Goal: Task Accomplishment & Management: Manage account settings

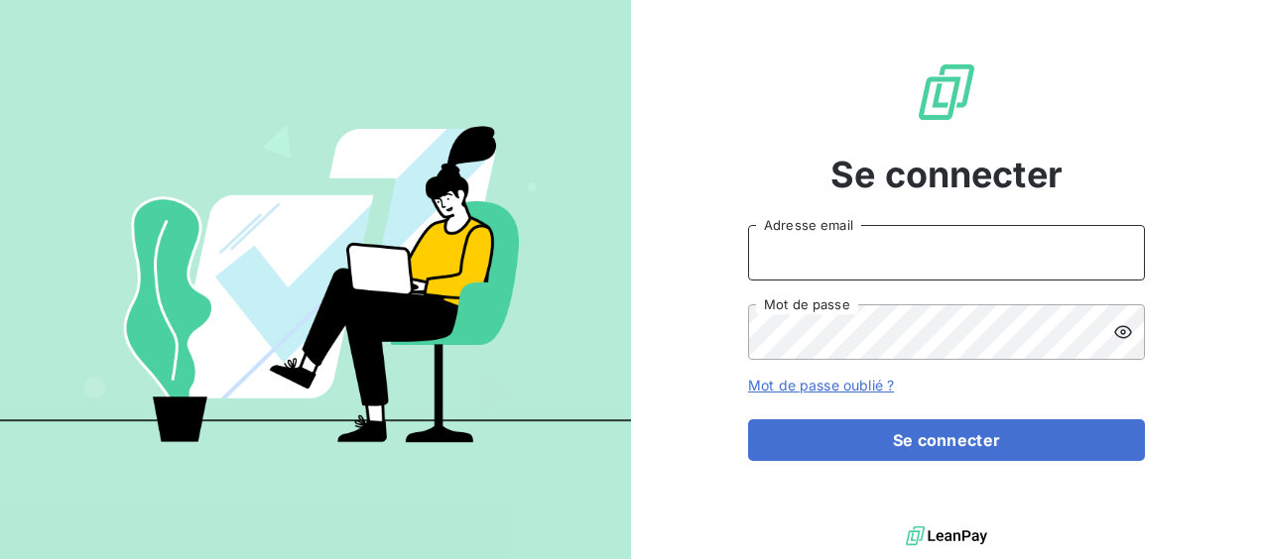
click at [930, 256] on input "Adresse email" at bounding box center [946, 253] width 397 height 56
type input "[EMAIL_ADDRESS][DOMAIN_NAME]"
click at [748, 420] on button "Se connecter" at bounding box center [946, 441] width 397 height 42
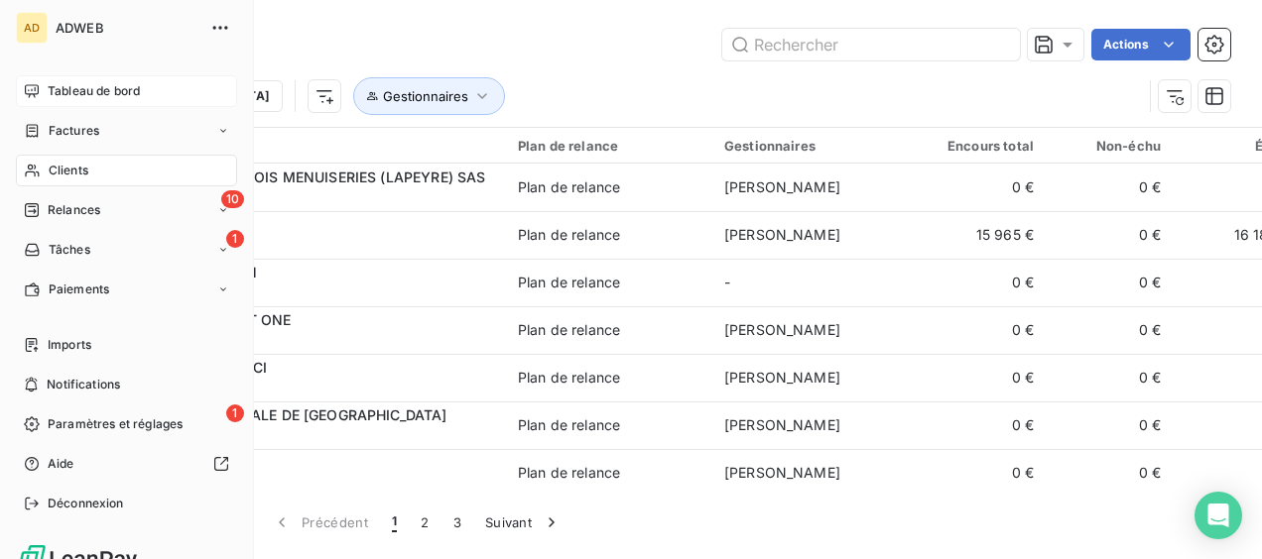
click at [79, 90] on span "Tableau de bord" at bounding box center [94, 91] width 92 height 18
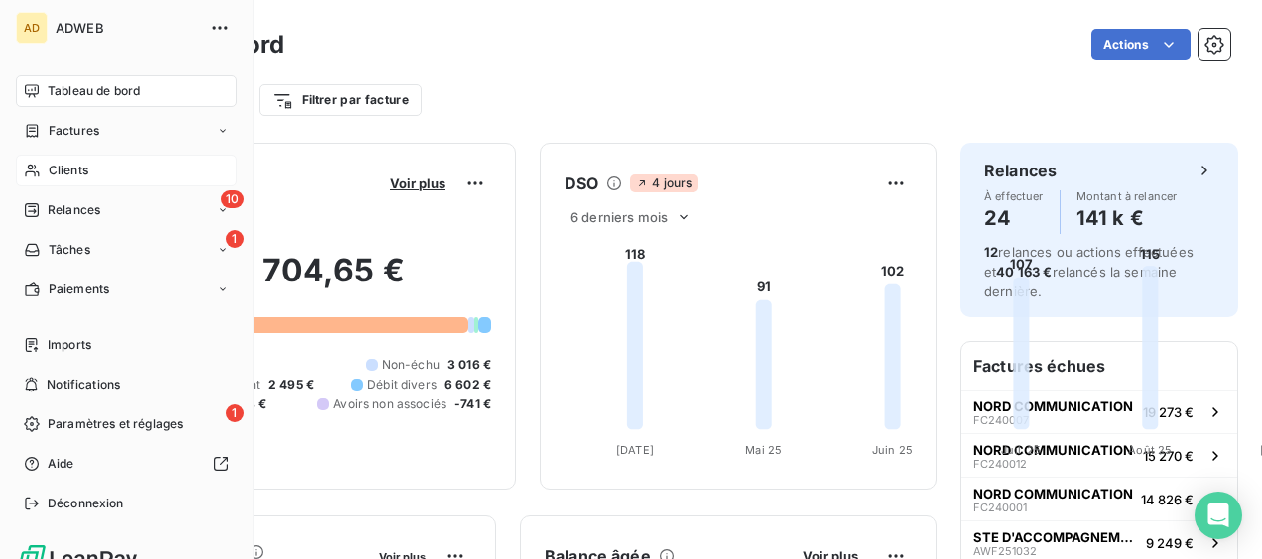
click at [60, 170] on span "Clients" at bounding box center [69, 171] width 40 height 18
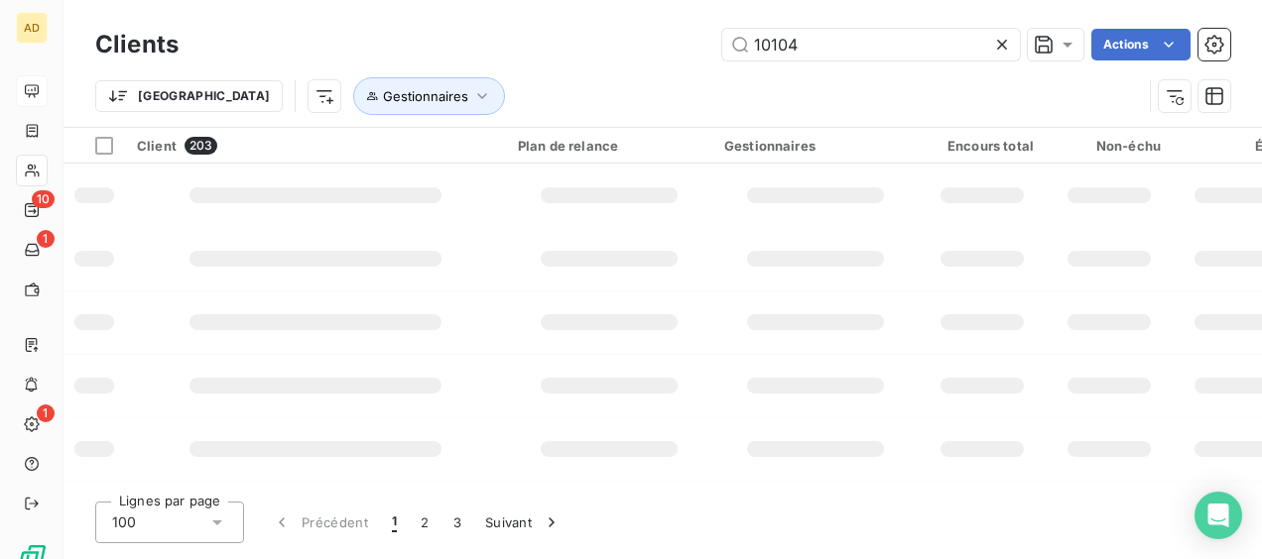
type input "10104"
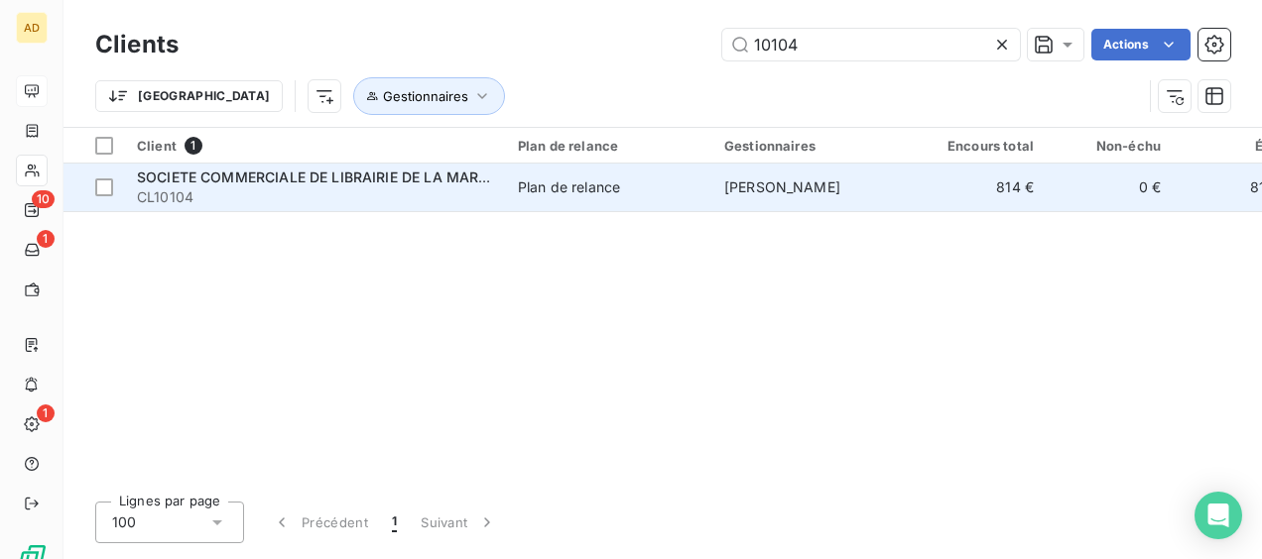
click at [580, 196] on td "Plan de relance" at bounding box center [609, 188] width 206 height 48
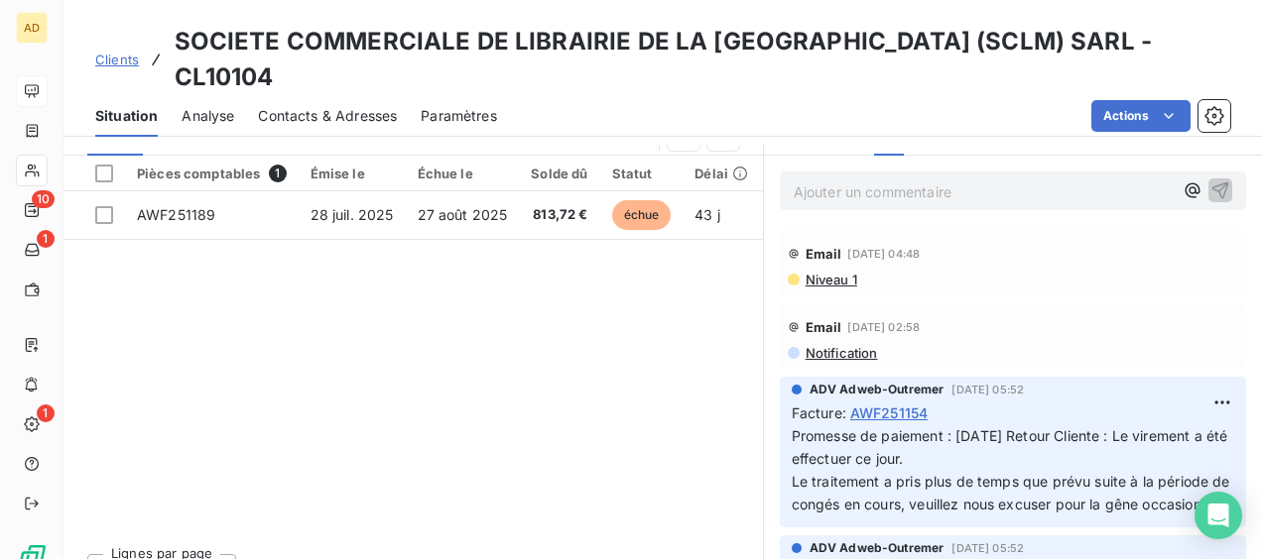
scroll to position [403, 0]
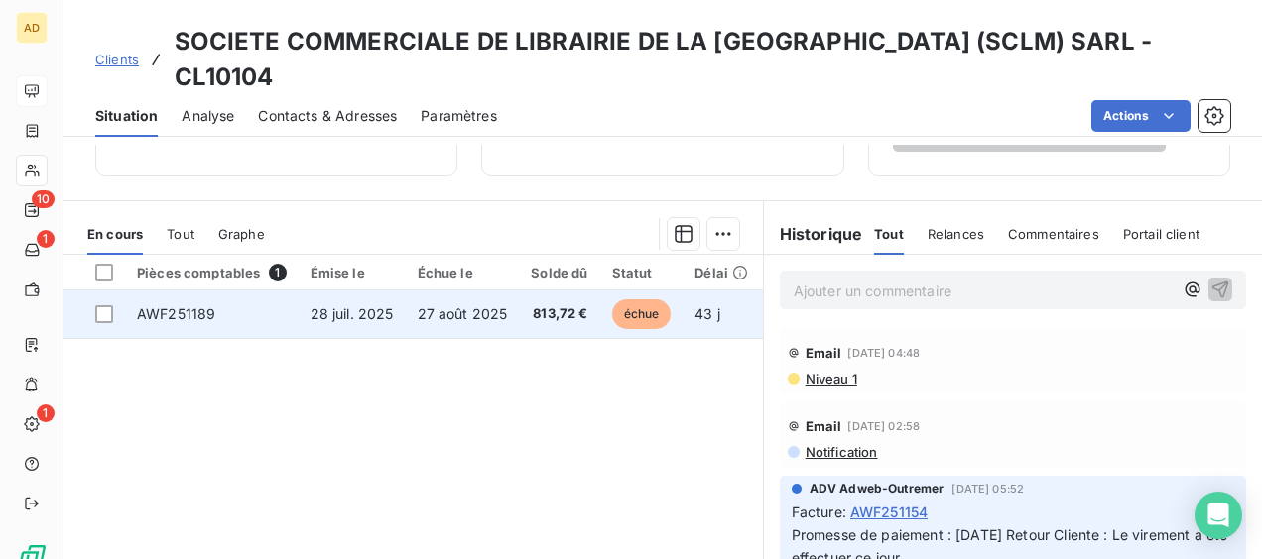
click at [385, 291] on td "28 juil. 2025" at bounding box center [352, 315] width 107 height 48
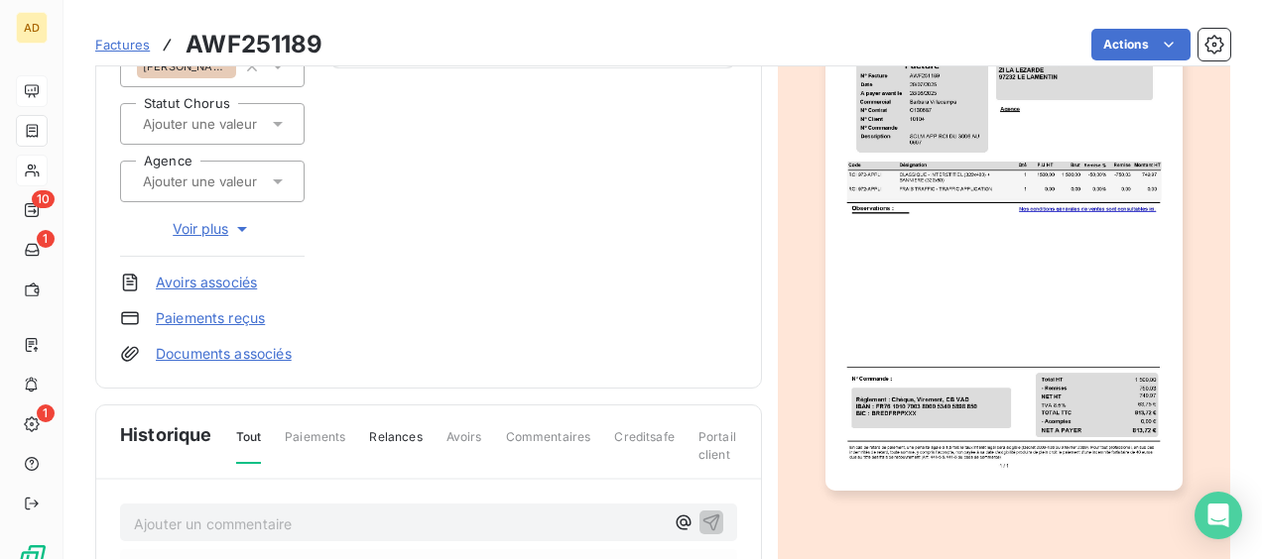
scroll to position [300, 0]
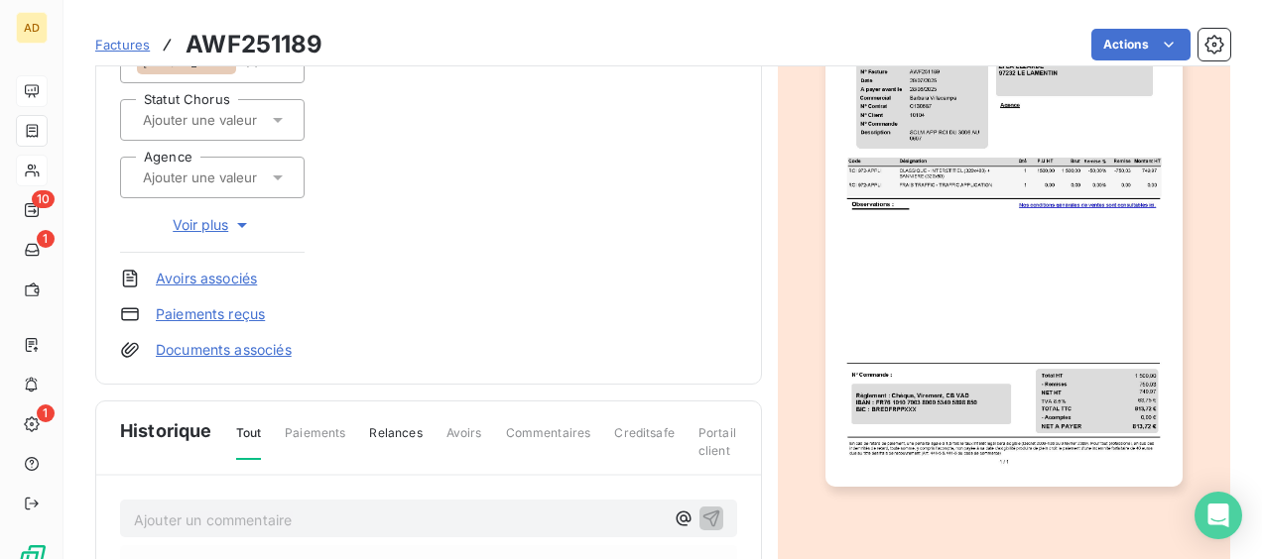
click at [216, 516] on p "Ajouter un commentaire ﻿" at bounding box center [399, 520] width 530 height 25
click at [704, 511] on icon "button" at bounding box center [711, 518] width 20 height 20
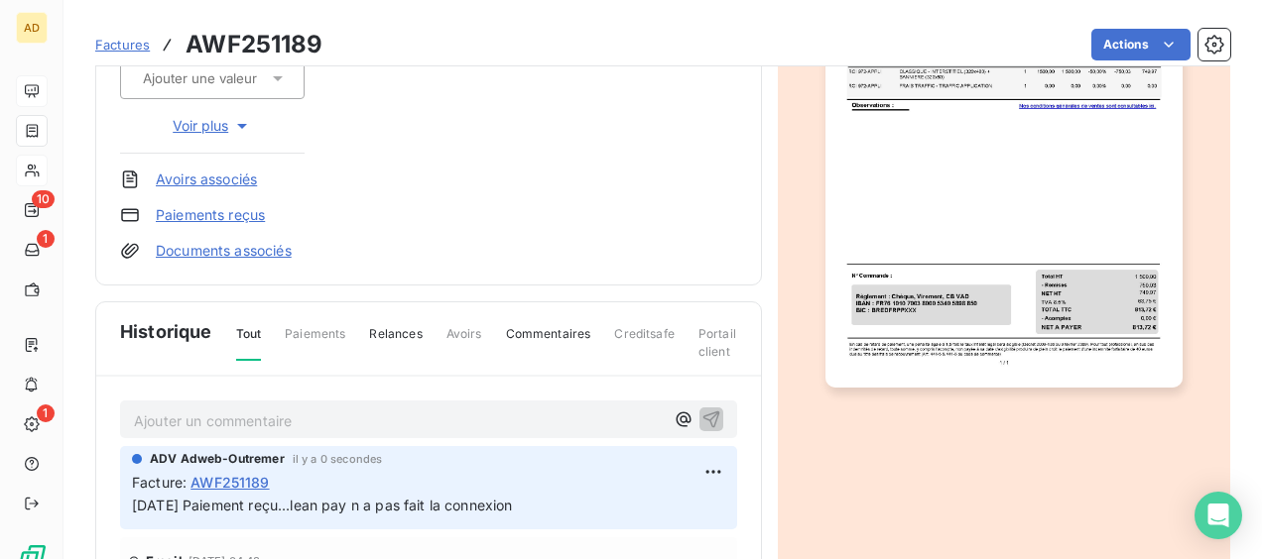
scroll to position [399, 0]
drag, startPoint x: 561, startPoint y: 503, endPoint x: 115, endPoint y: 490, distance: 446.6
copy span "[DATE] Paiement reçu...lean pay n a pas fait la connexion"
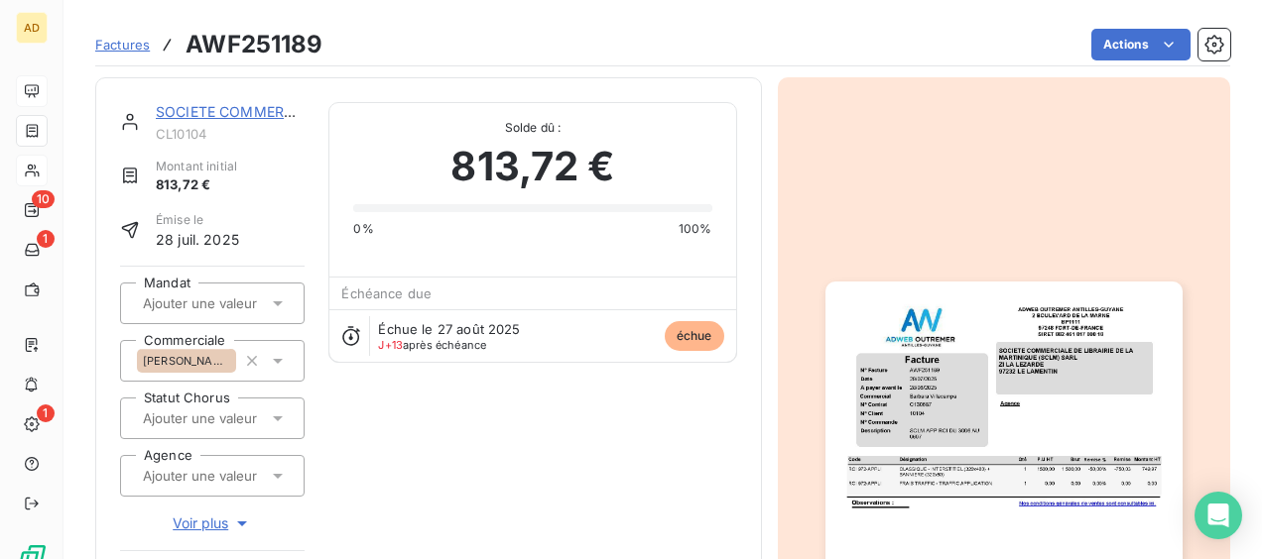
scroll to position [0, 0]
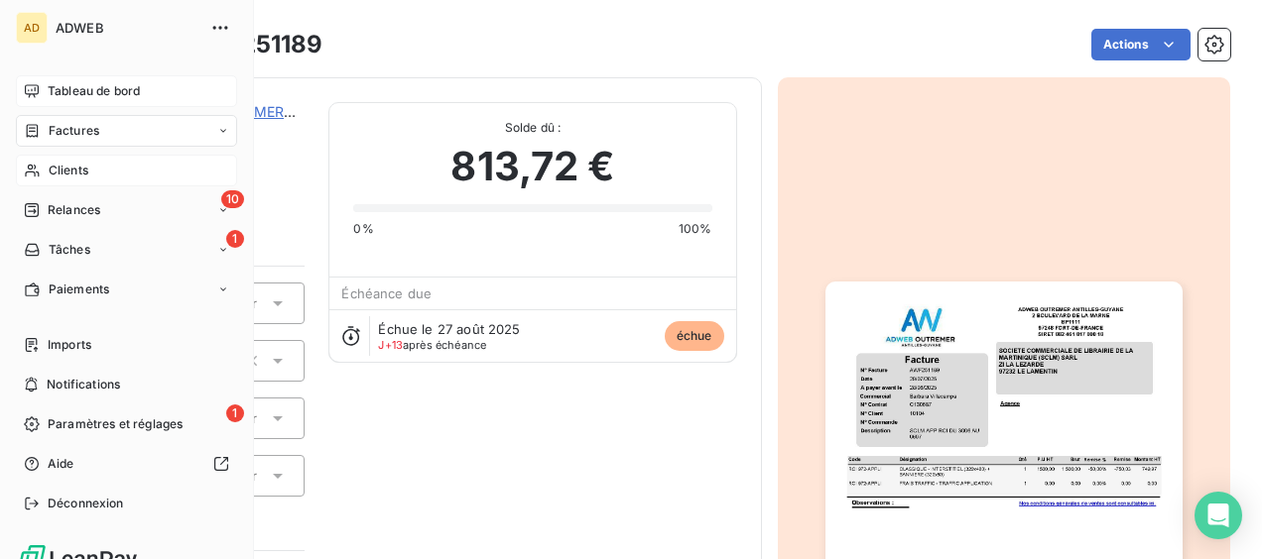
click at [69, 175] on span "Clients" at bounding box center [69, 171] width 40 height 18
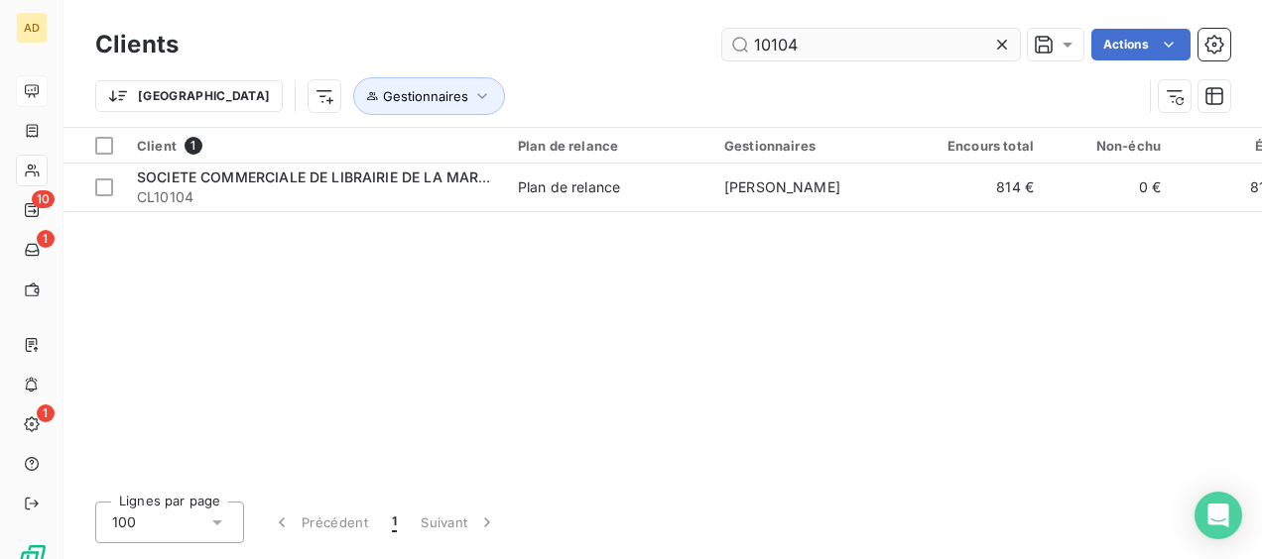
drag, startPoint x: 820, startPoint y: 44, endPoint x: 770, endPoint y: 48, distance: 50.7
click at [770, 48] on input "10104" at bounding box center [871, 45] width 298 height 32
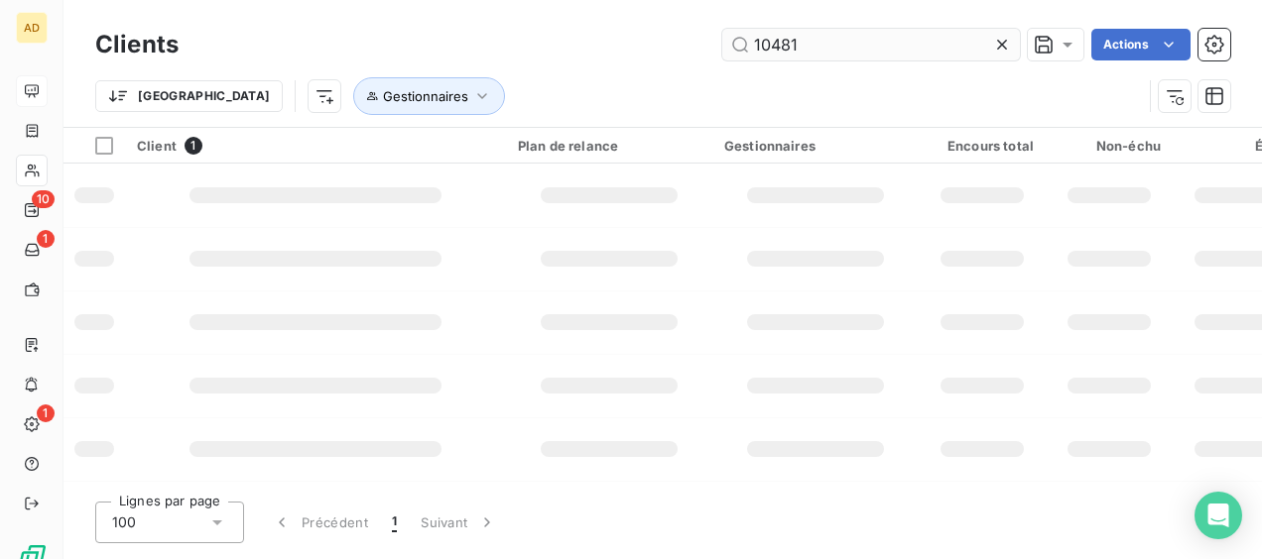
type input "10481"
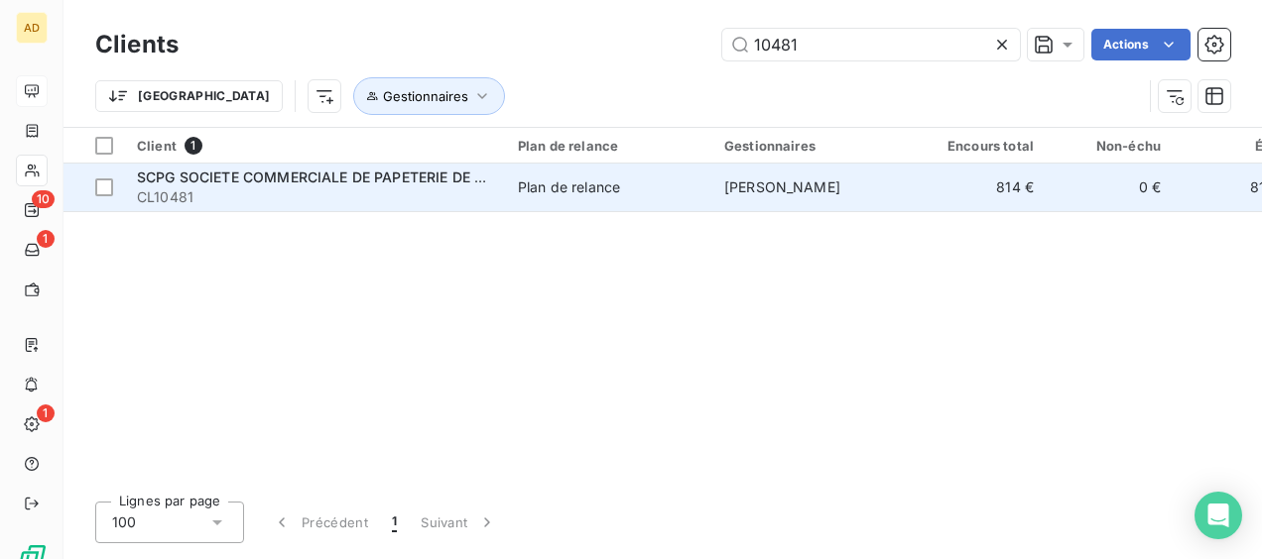
click at [322, 182] on span "SCPG SOCIETE COMMERCIALE DE PAPETERIE DE LA GUADELOUPE(SOCIETE COMMER" at bounding box center [430, 177] width 587 height 17
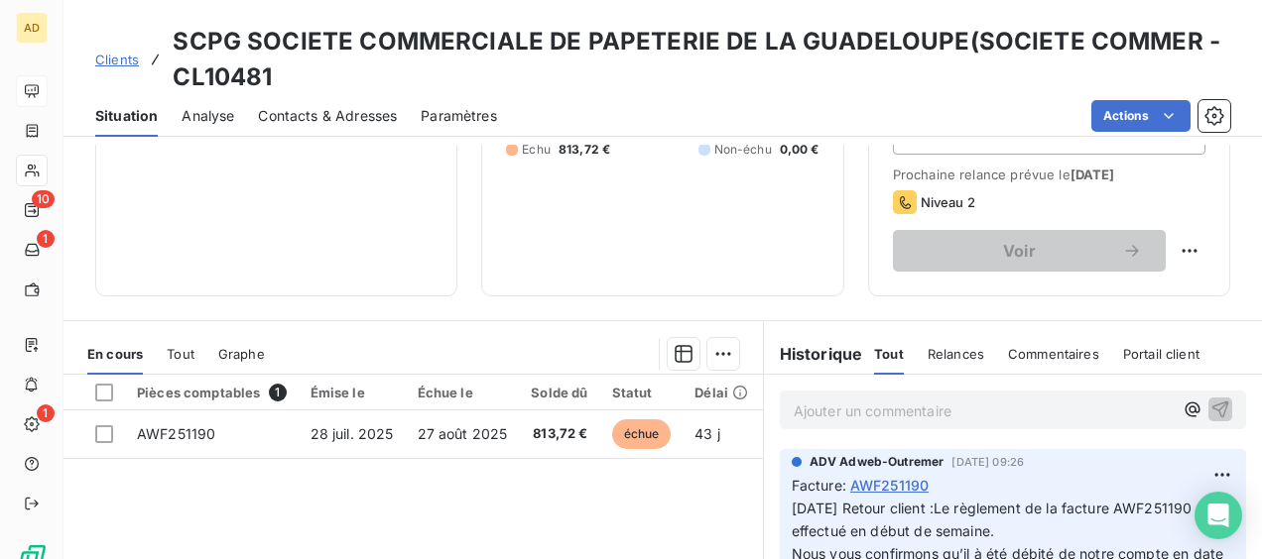
scroll to position [397, 0]
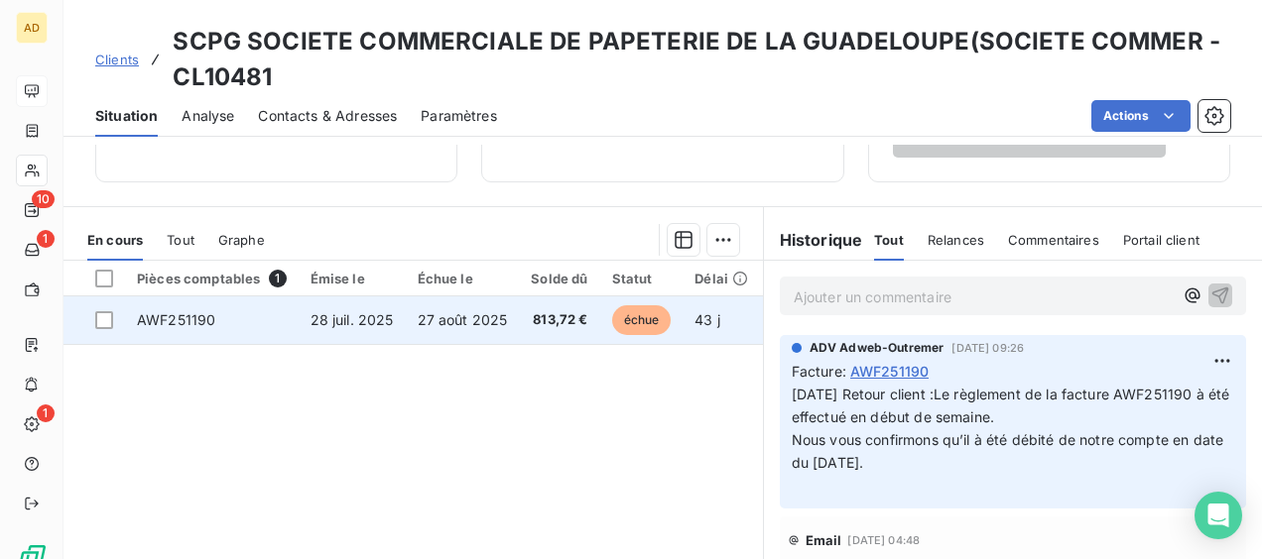
click at [489, 328] on td "27 août 2025" at bounding box center [463, 321] width 114 height 48
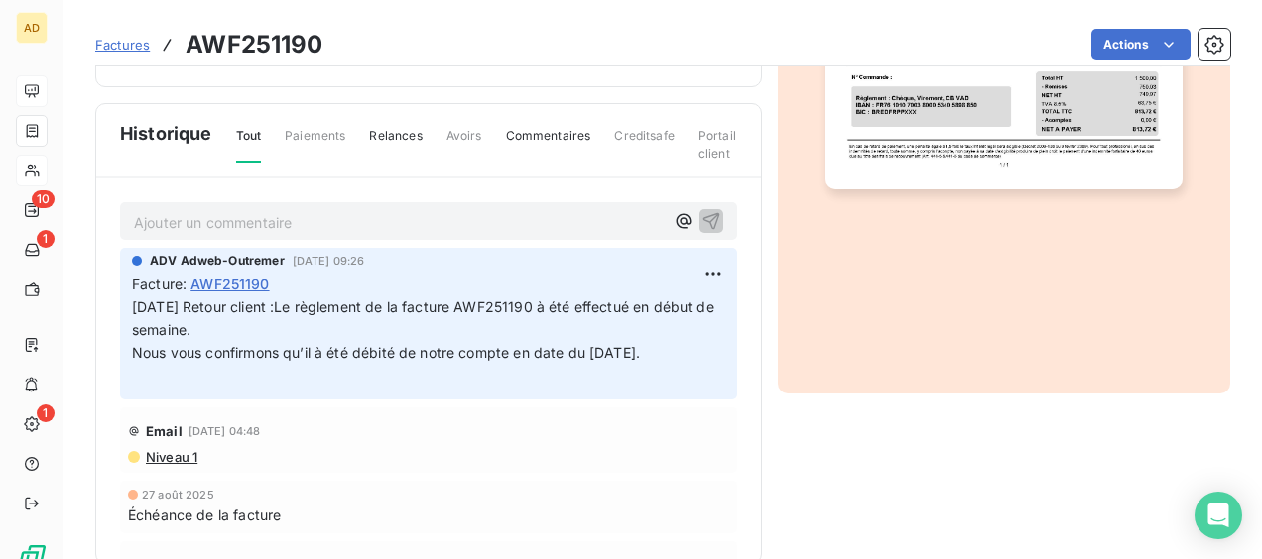
scroll to position [399, 0]
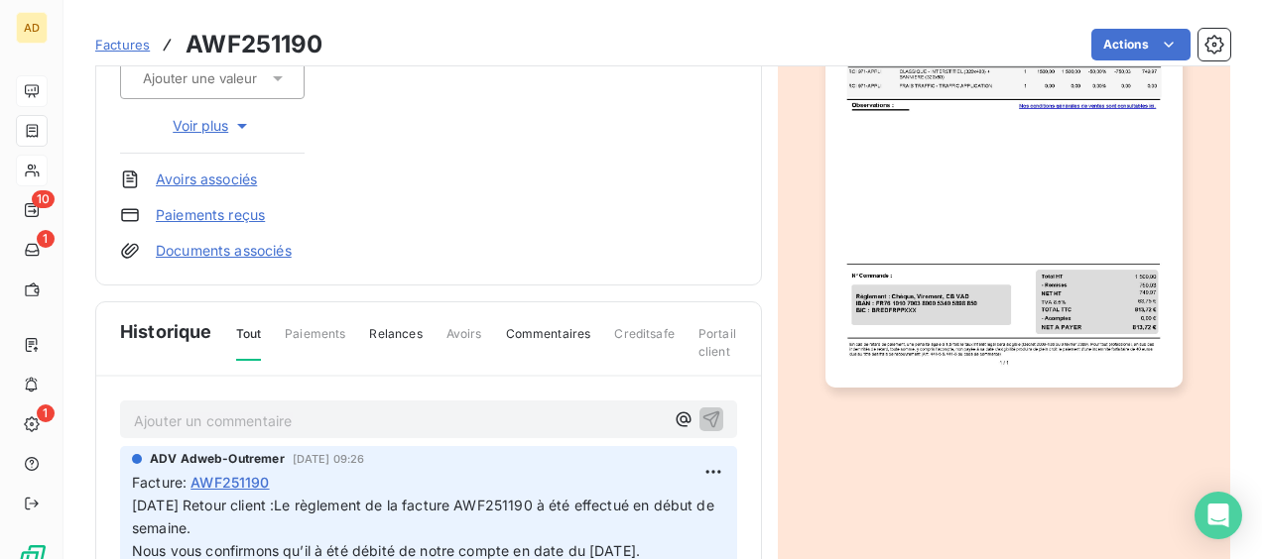
click at [222, 421] on p "Ajouter un commentaire ﻿" at bounding box center [399, 421] width 530 height 25
click at [701, 411] on icon "button" at bounding box center [711, 419] width 20 height 20
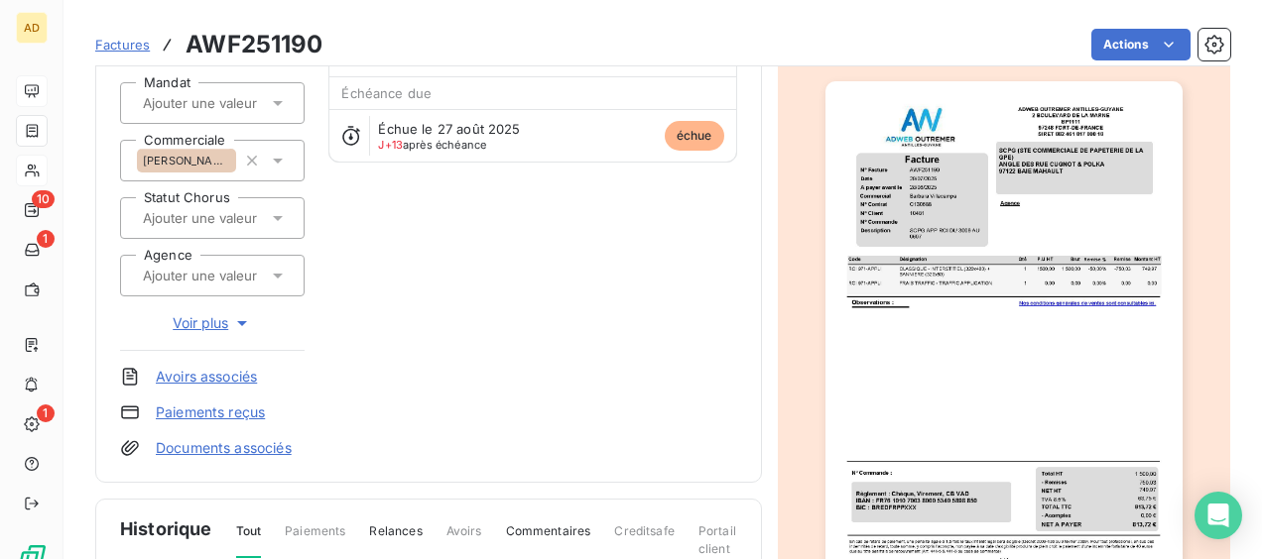
scroll to position [300, 0]
